Goal: Task Accomplishment & Management: Manage account settings

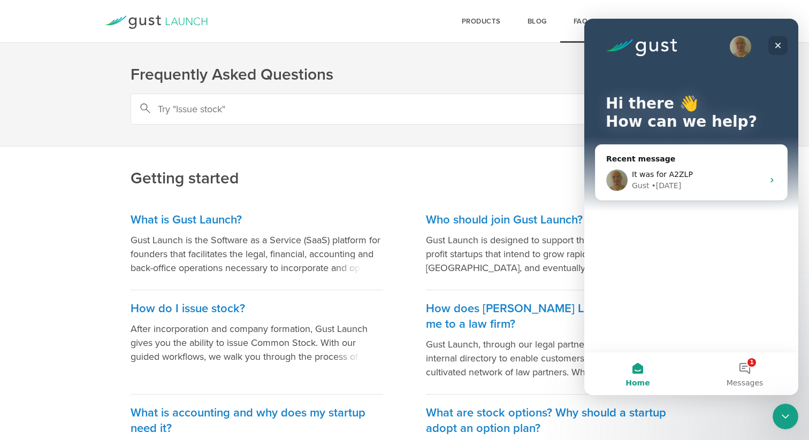
click at [776, 45] on icon "Close" at bounding box center [778, 45] width 9 height 9
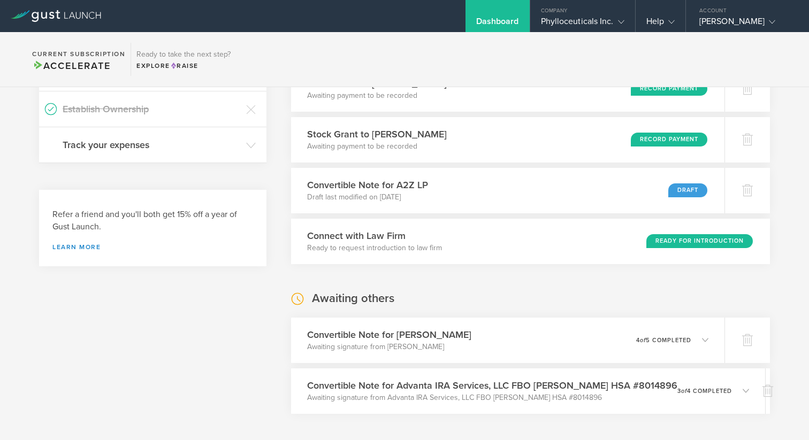
scroll to position [236, 0]
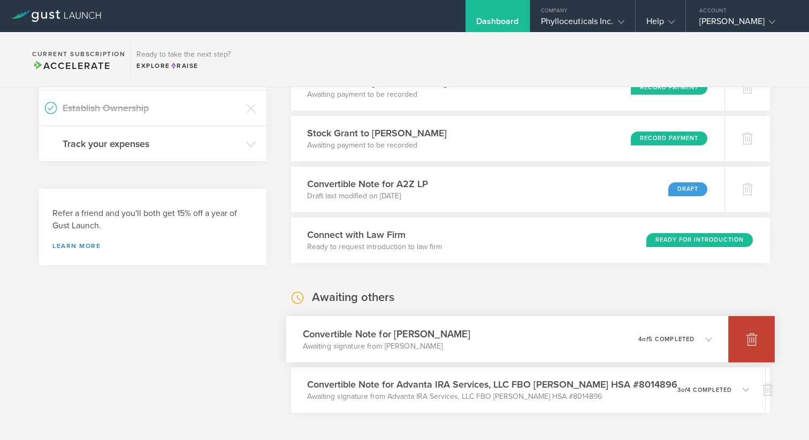
click at [753, 340] on icon at bounding box center [751, 340] width 11 height 10
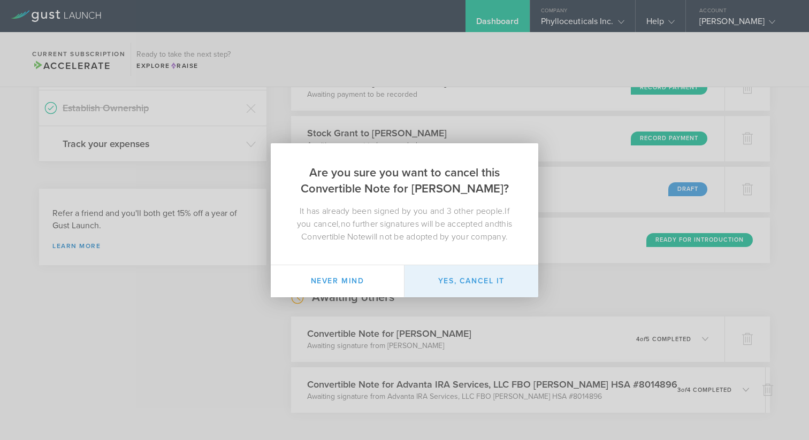
click at [475, 283] on button "Yes, cancel it" at bounding box center [471, 281] width 134 height 32
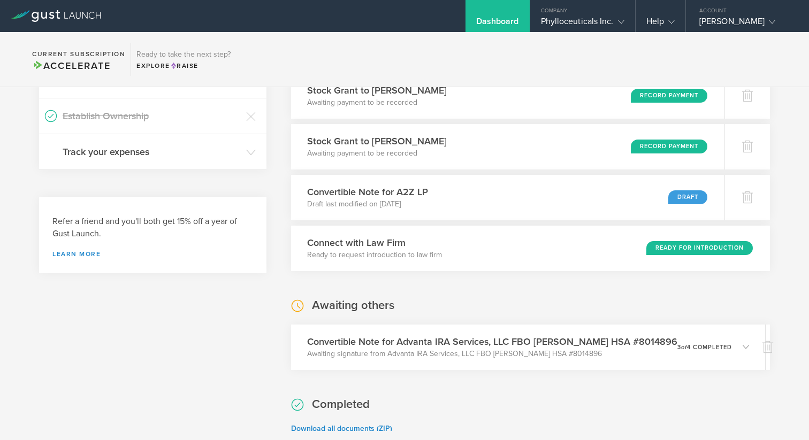
scroll to position [226, 0]
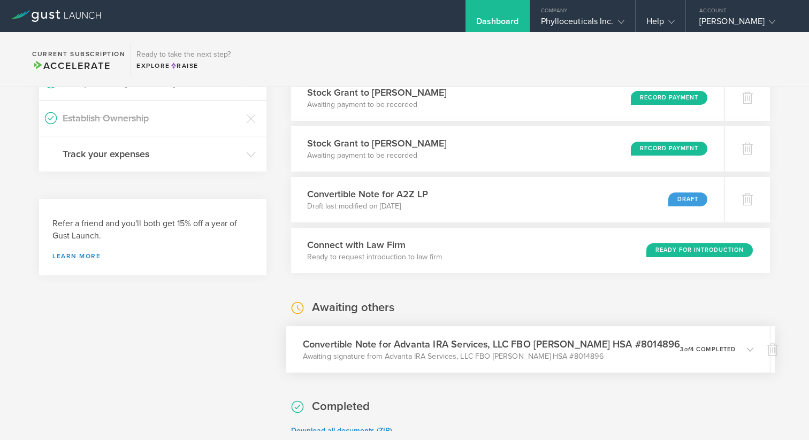
click at [725, 354] on div "0 undeliverable 3 of 4 completed" at bounding box center [716, 349] width 73 height 18
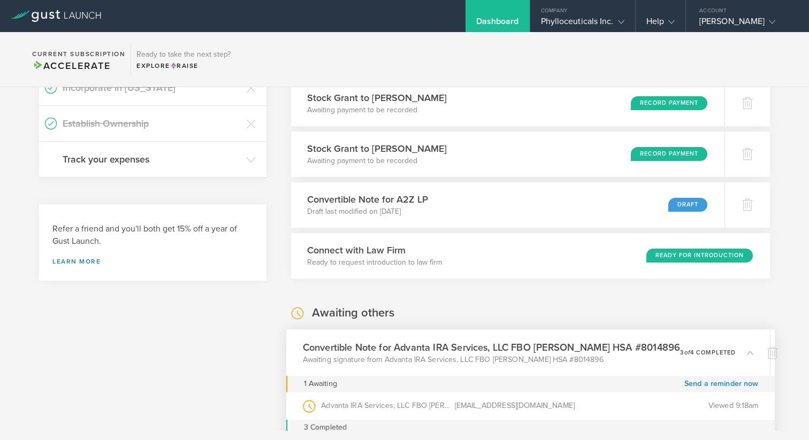
scroll to position [216, 0]
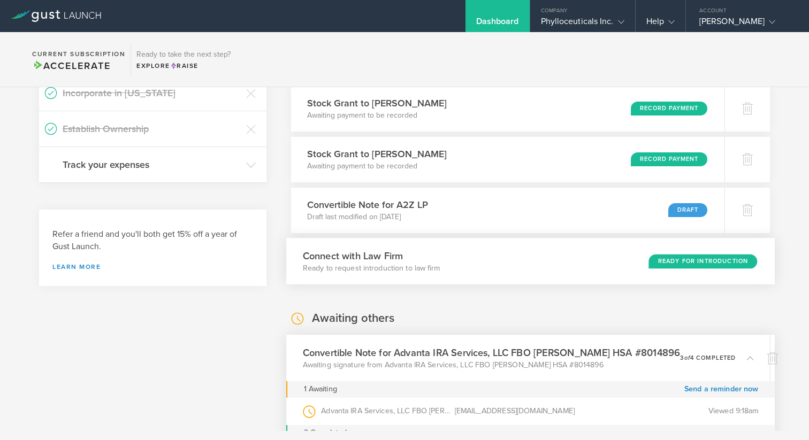
click at [762, 261] on div "Connect with Law Firm Ready to request introduction to law firm Ready for Intro…" at bounding box center [530, 261] width 488 height 47
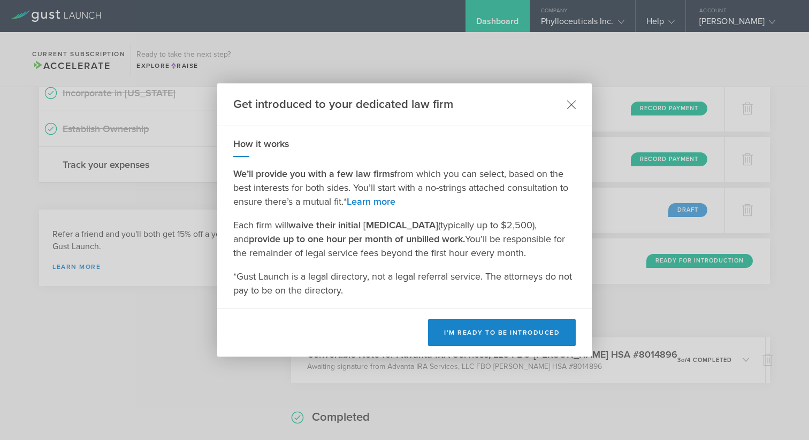
click at [572, 105] on icon at bounding box center [571, 104] width 9 height 9
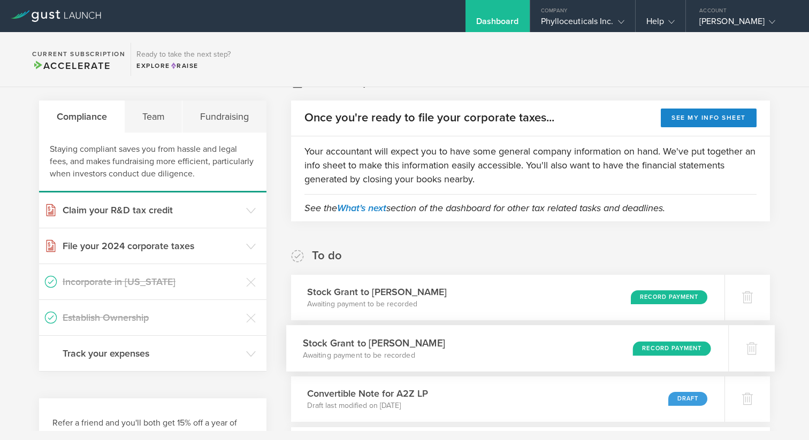
scroll to position [26, 0]
click at [492, 294] on div "Stock Grant to Jane Hollingsworth Awaiting payment to be recorded Record Payment" at bounding box center [507, 298] width 442 height 47
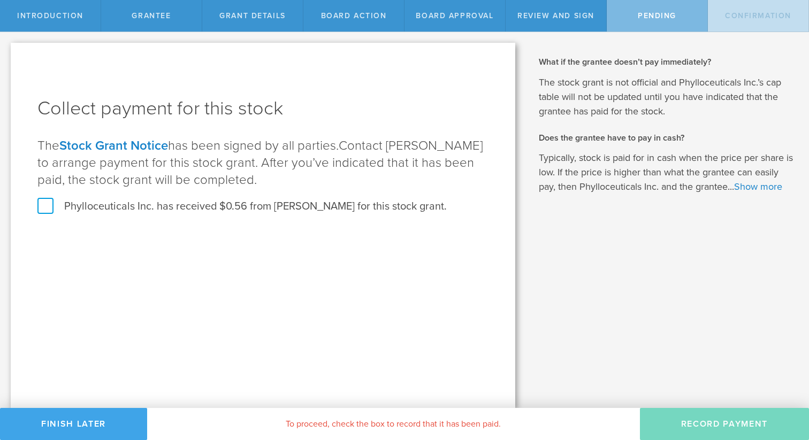
click at [53, 416] on button "Finish Later" at bounding box center [73, 424] width 147 height 32
